Goal: Information Seeking & Learning: Learn about a topic

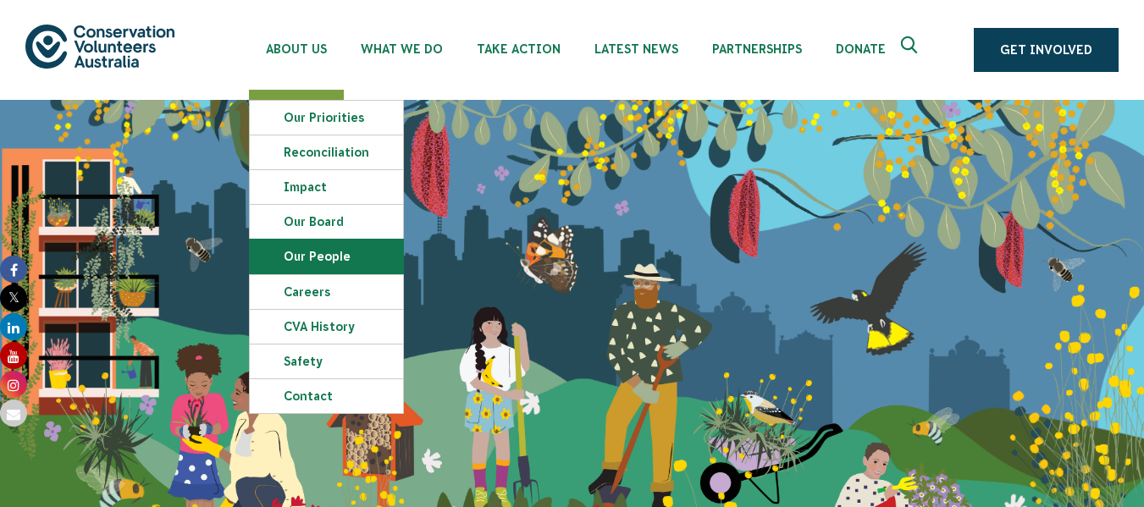
click at [298, 254] on link "Our People" at bounding box center [326, 257] width 153 height 34
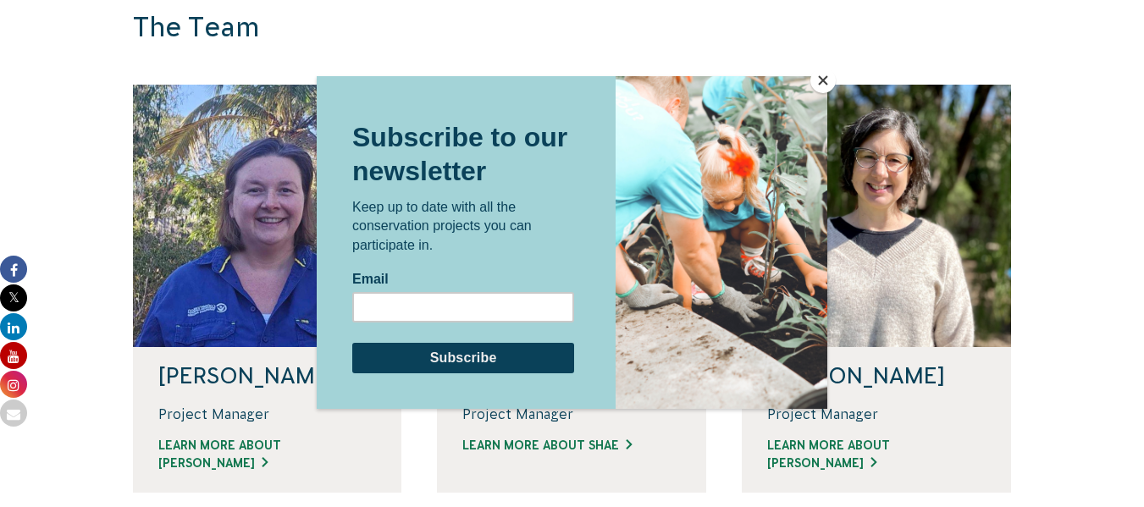
scroll to position [1106, 0]
click at [822, 83] on button "Close" at bounding box center [823, 80] width 25 height 25
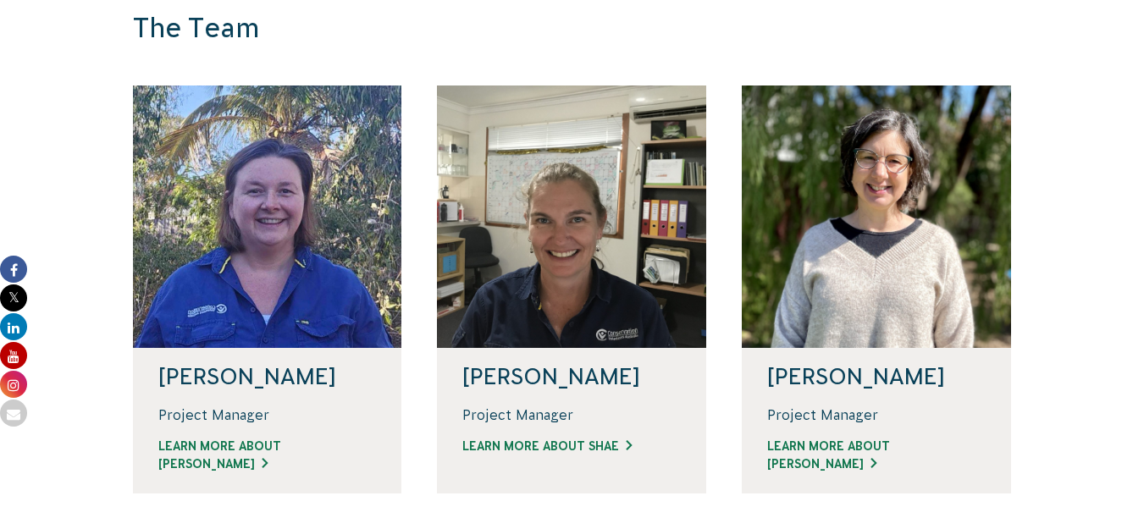
drag, startPoint x: 626, startPoint y: 263, endPoint x: 584, endPoint y: 35, distance: 232.6
click at [584, 35] on h3 "The Team" at bounding box center [458, 28] width 651 height 33
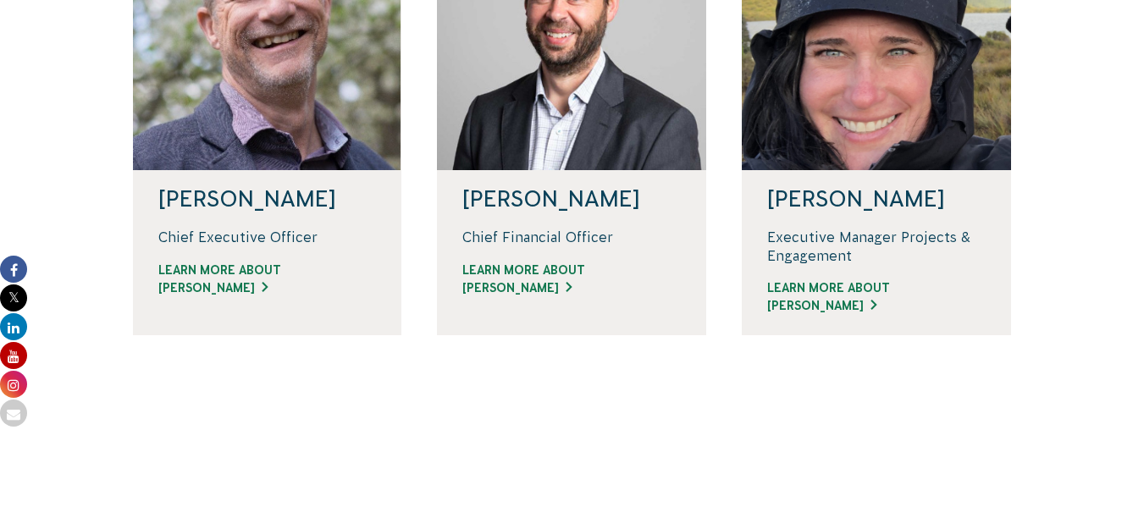
scroll to position [521, 0]
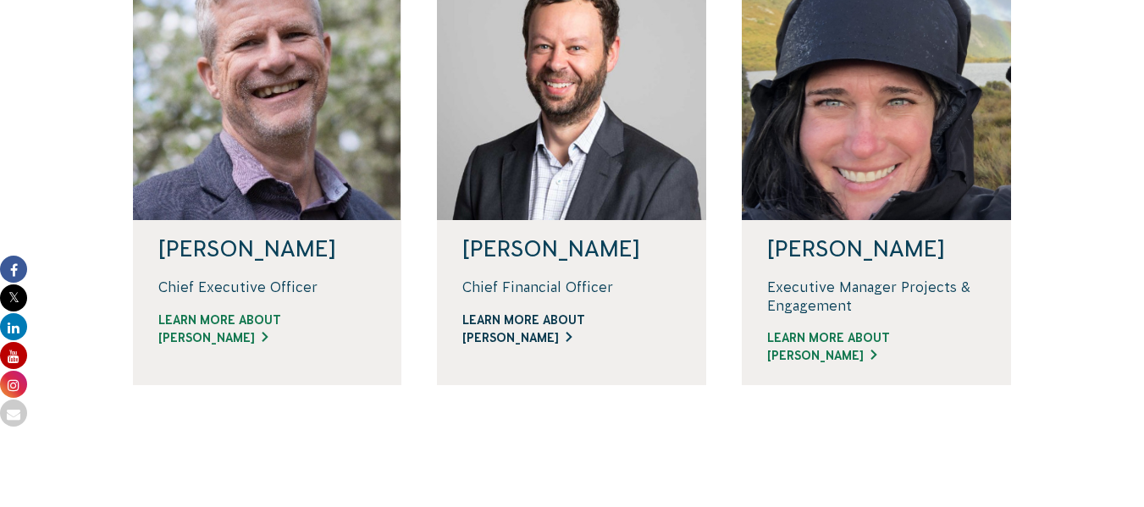
click at [566, 339] on link "Learn more about David" at bounding box center [571, 330] width 219 height 36
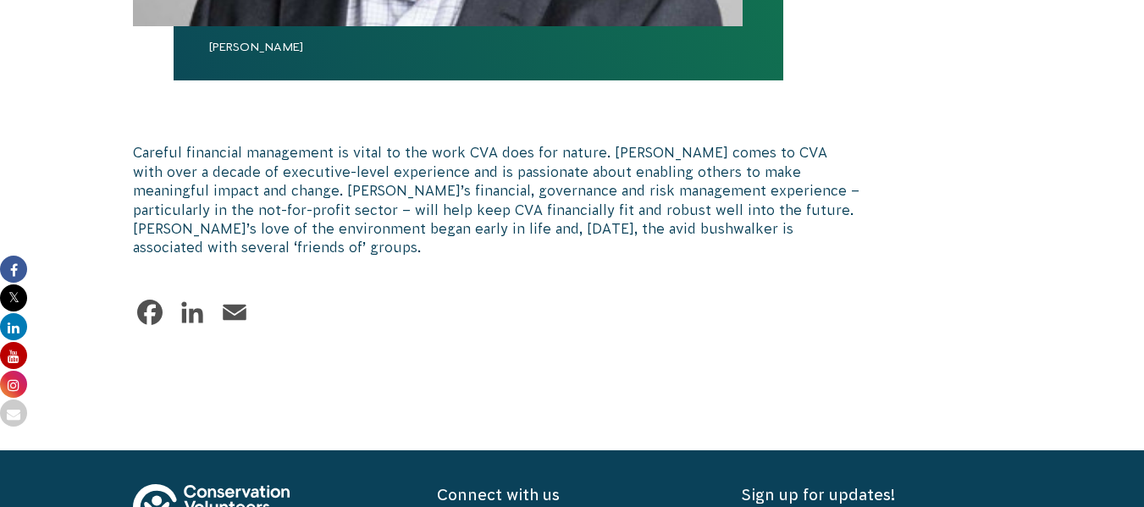
scroll to position [1006, 0]
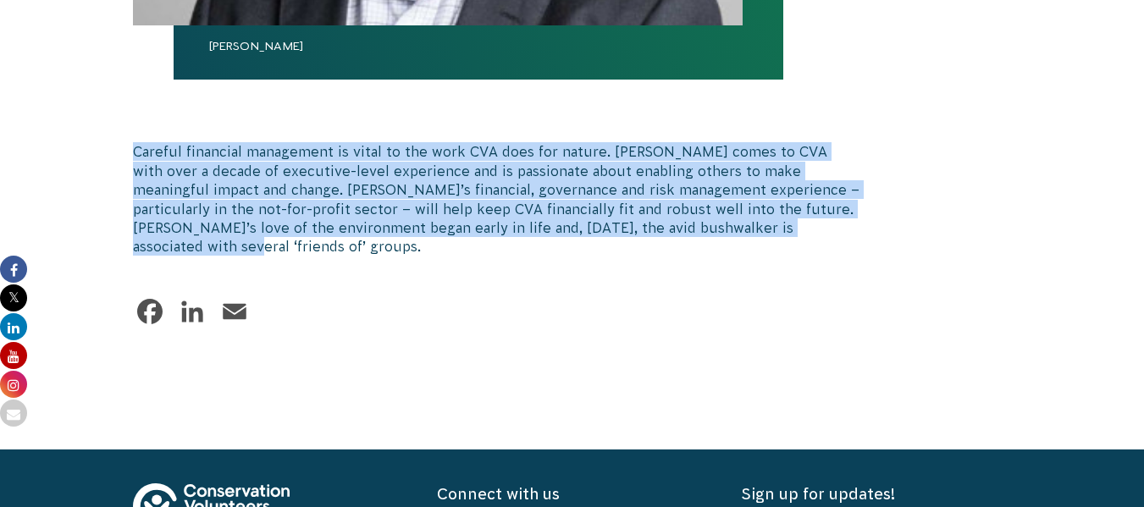
drag, startPoint x: 858, startPoint y: 229, endPoint x: 135, endPoint y: 155, distance: 727.1
click at [135, 155] on p "Careful financial management is vital to the work CVA does for nature. David co…" at bounding box center [496, 199] width 727 height 114
copy p "Careful financial management is vital to the work CVA does for nature. David co…"
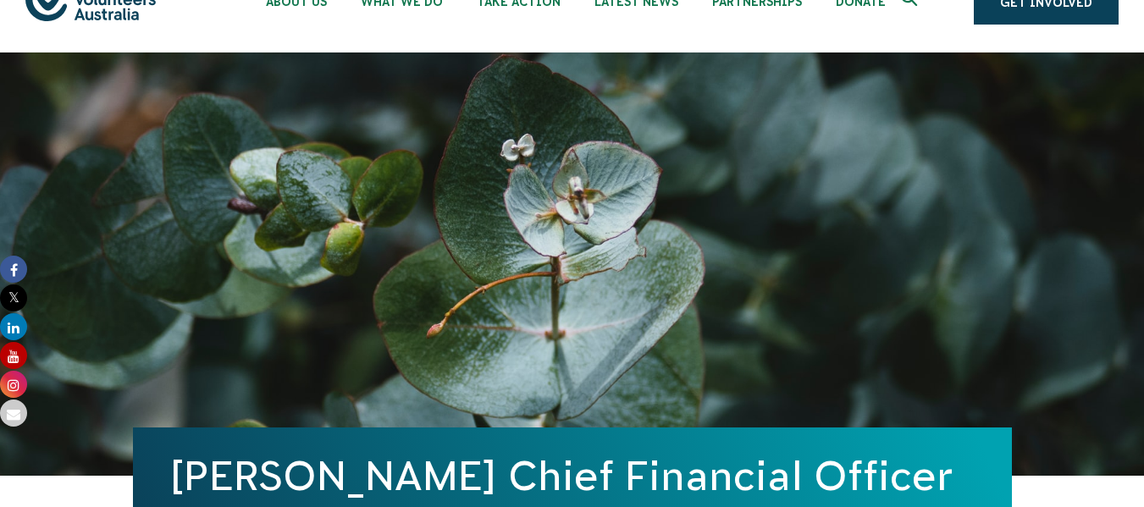
scroll to position [0, 0]
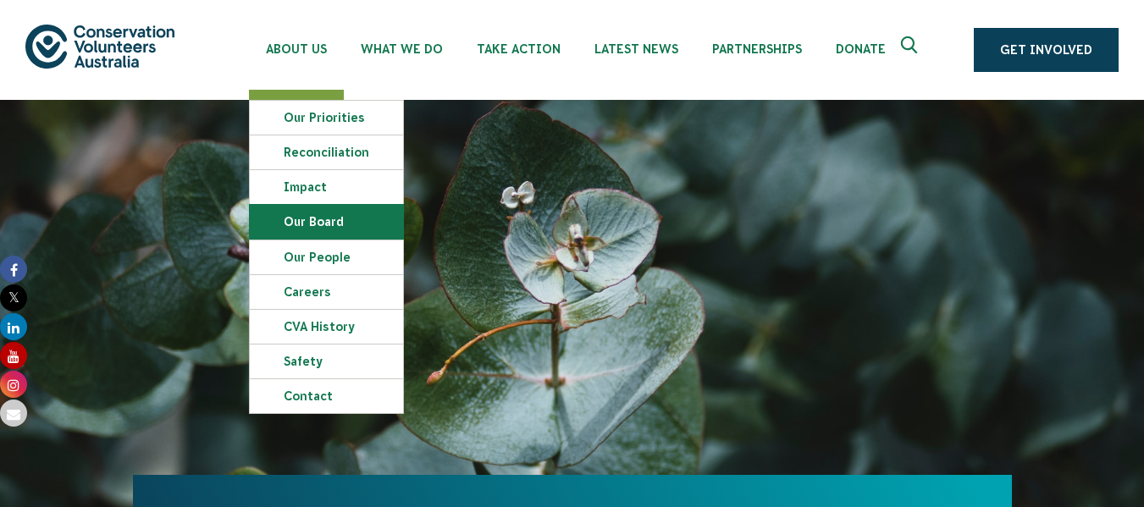
click at [311, 213] on link "Our Board" at bounding box center [326, 222] width 153 height 34
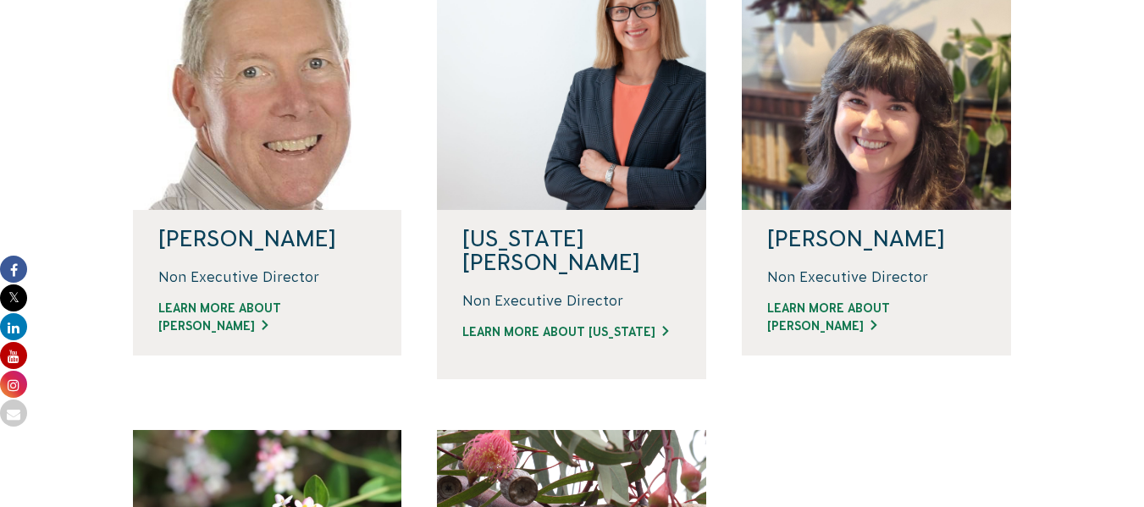
scroll to position [532, 0]
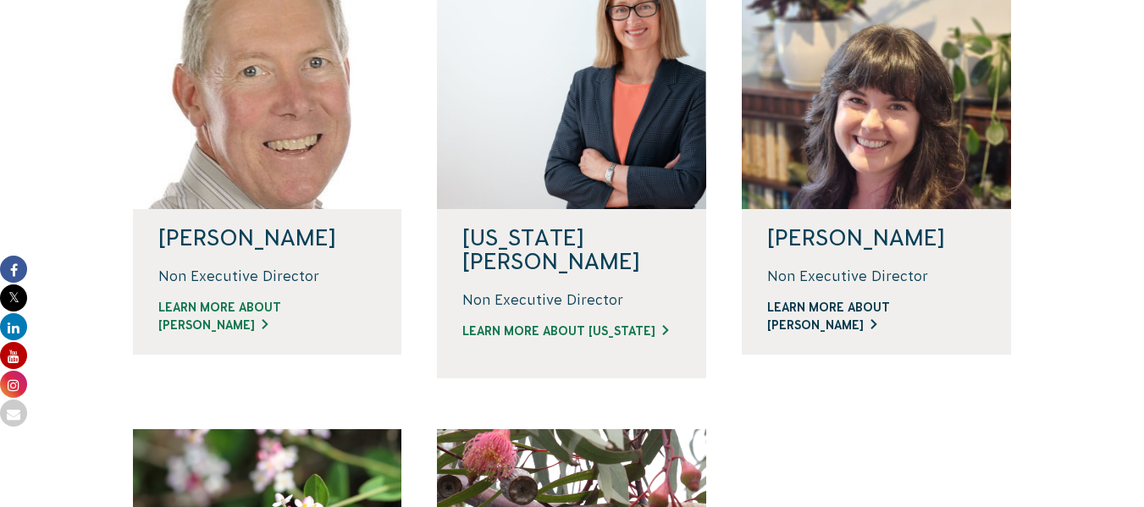
click at [830, 308] on link "LEARN MORE ABOUT [PERSON_NAME]" at bounding box center [876, 317] width 219 height 36
click at [540, 323] on link "LEARN MORE ABOUT [US_STATE]" at bounding box center [571, 332] width 219 height 18
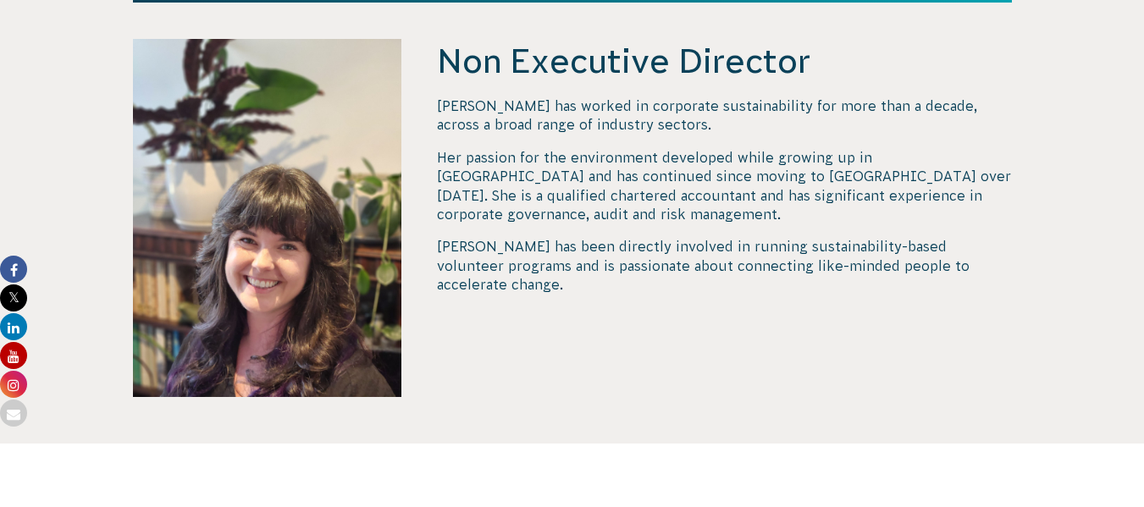
scroll to position [570, 0]
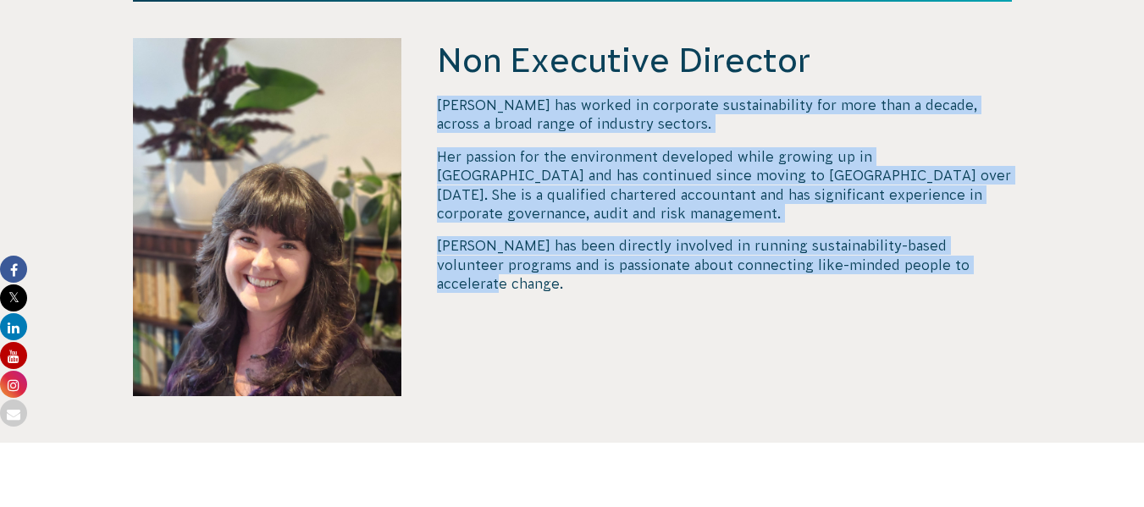
drag, startPoint x: 439, startPoint y: 110, endPoint x: 961, endPoint y: 265, distance: 544.3
click at [961, 265] on div "[PERSON_NAME] has worked in corporate sustainability for more than a decade, ac…" at bounding box center [724, 227] width 574 height 263
copy div "[PERSON_NAME] has worked in corporate sustainability for more than a decade, ac…"
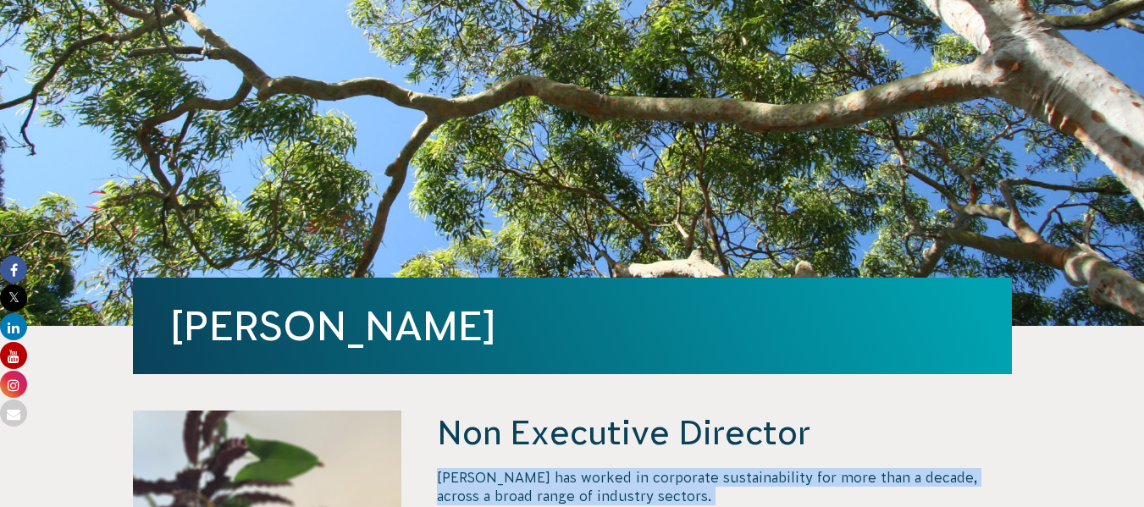
scroll to position [192, 0]
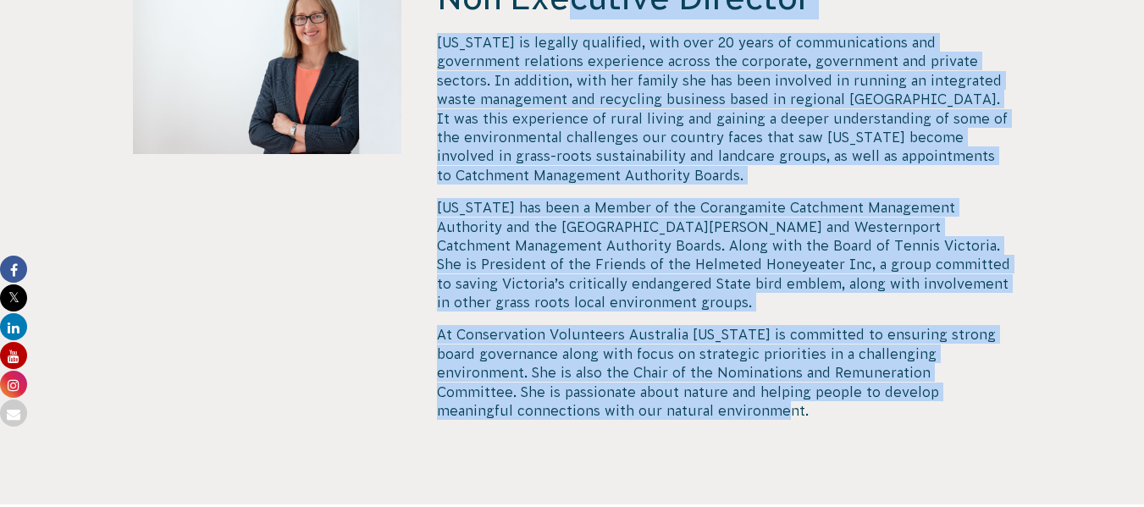
scroll to position [542, 0]
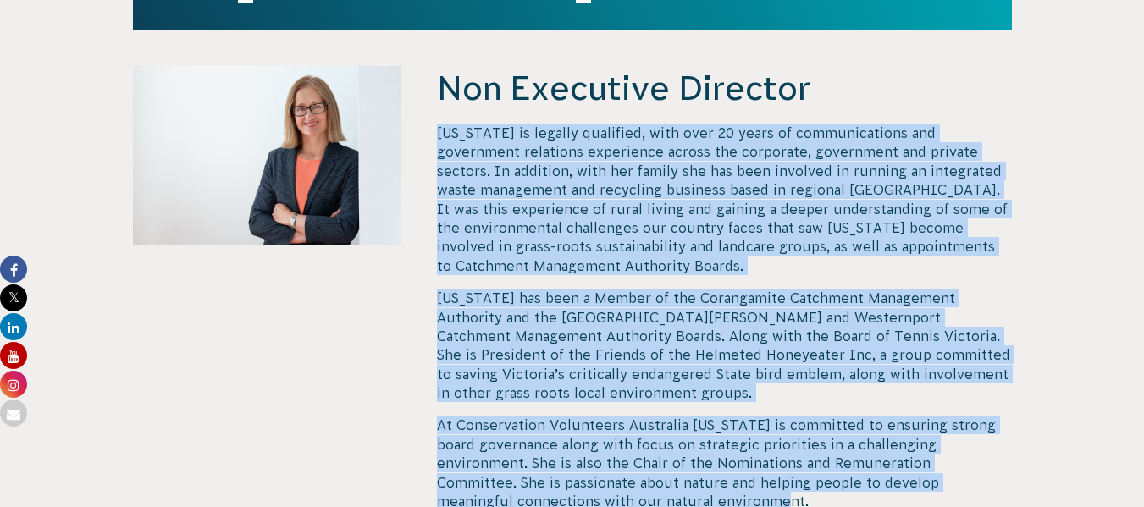
drag, startPoint x: 524, startPoint y: 396, endPoint x: 437, endPoint y: 132, distance: 277.5
click at [437, 132] on div "[US_STATE] is legally qualified, with over 20 years of communications and gover…" at bounding box center [724, 317] width 574 height 387
copy div "Loremips do sitamet consectet, adip elit 12 seddo ei temporincididu utl etdolor…"
